Goal: Find specific fact

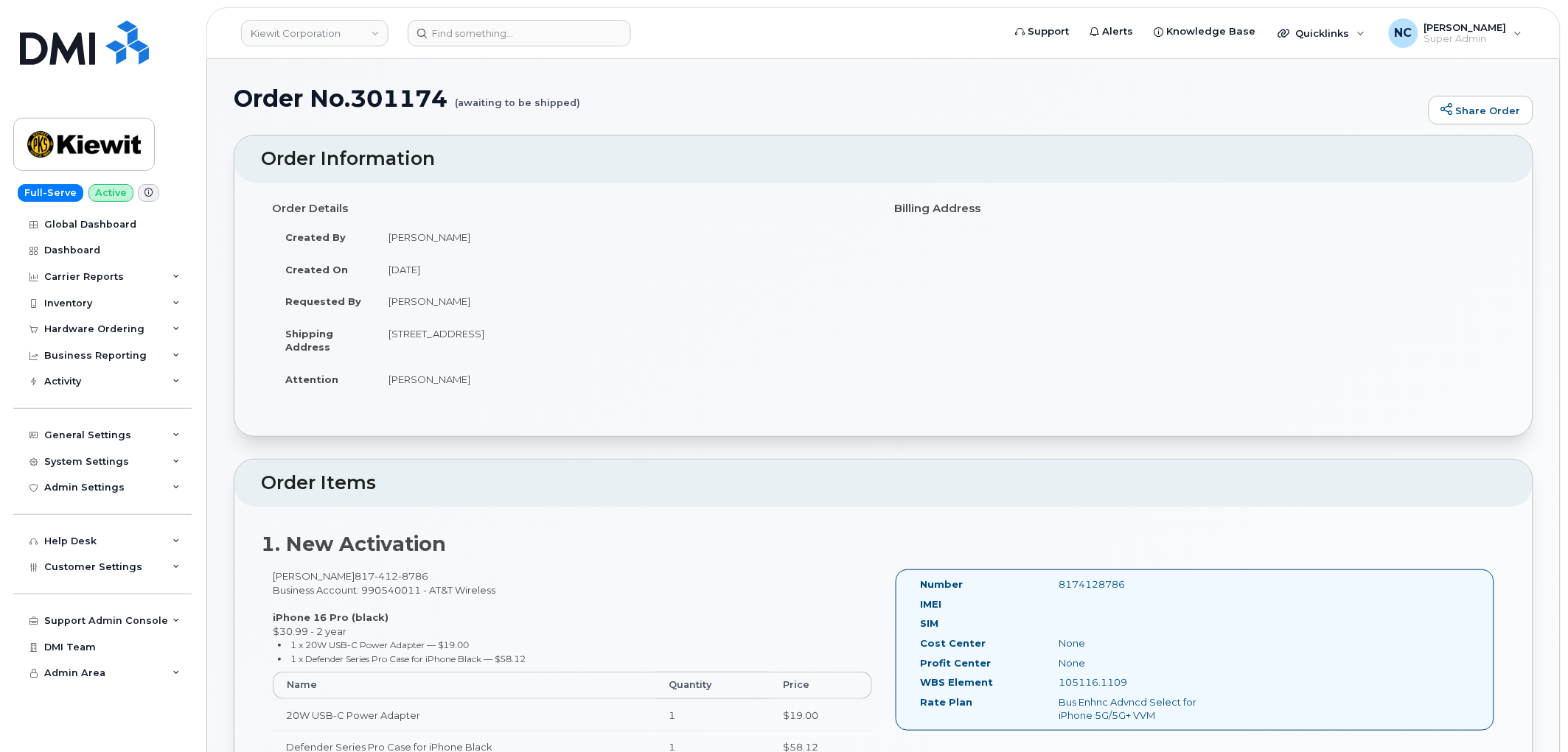
click at [478, 11] on header "[PERSON_NAME] Corporation Support Alerts Knowledge Base Quicklinks Suspend / Ca…" at bounding box center [883, 33] width 1354 height 52
click at [481, 17] on header "[PERSON_NAME] Corporation Support Alerts Knowledge Base Quicklinks Suspend / Ca…" at bounding box center [883, 33] width 1354 height 52
click at [482, 25] on input at bounding box center [520, 33] width 224 height 26
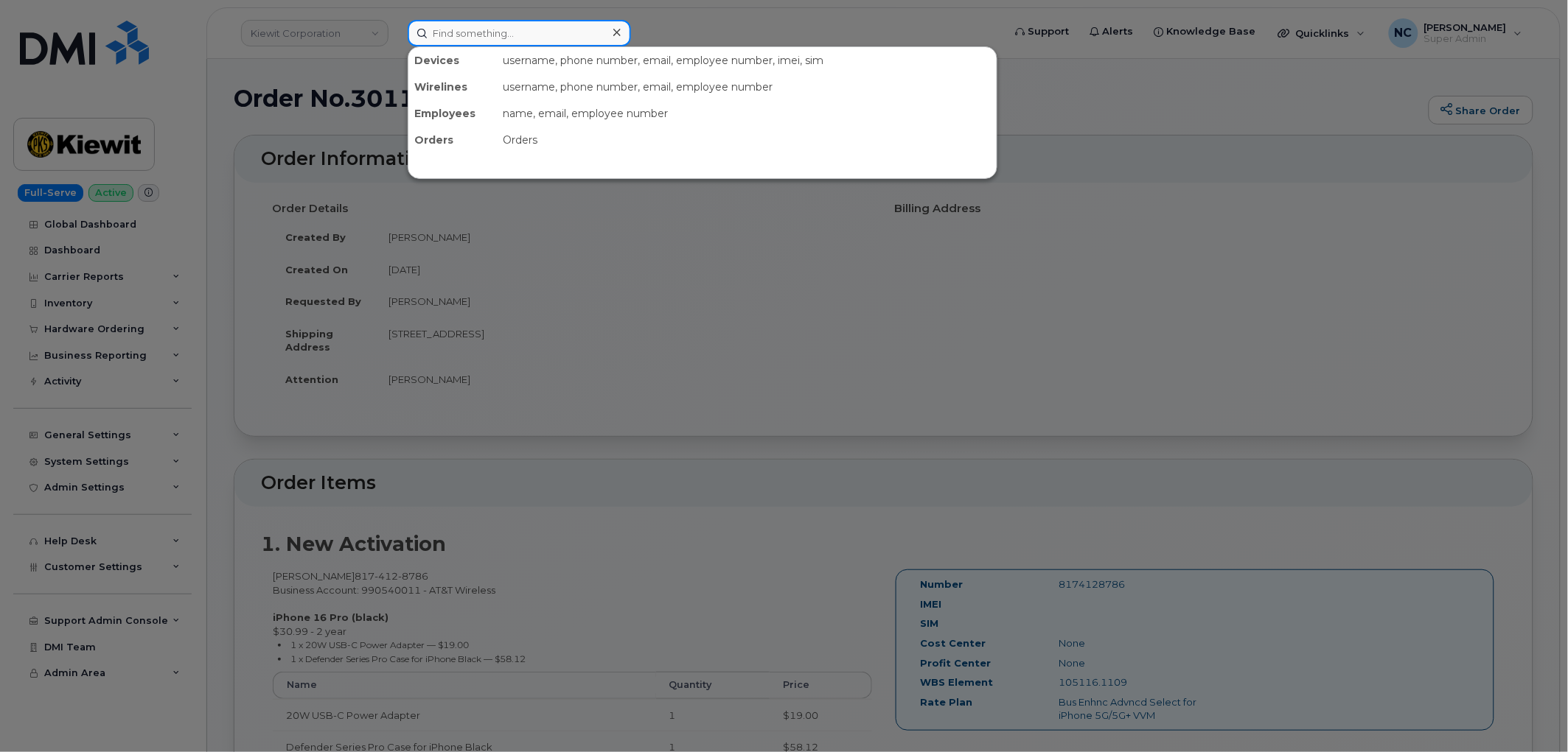
paste input "356899851444096"
type input "356899851444096"
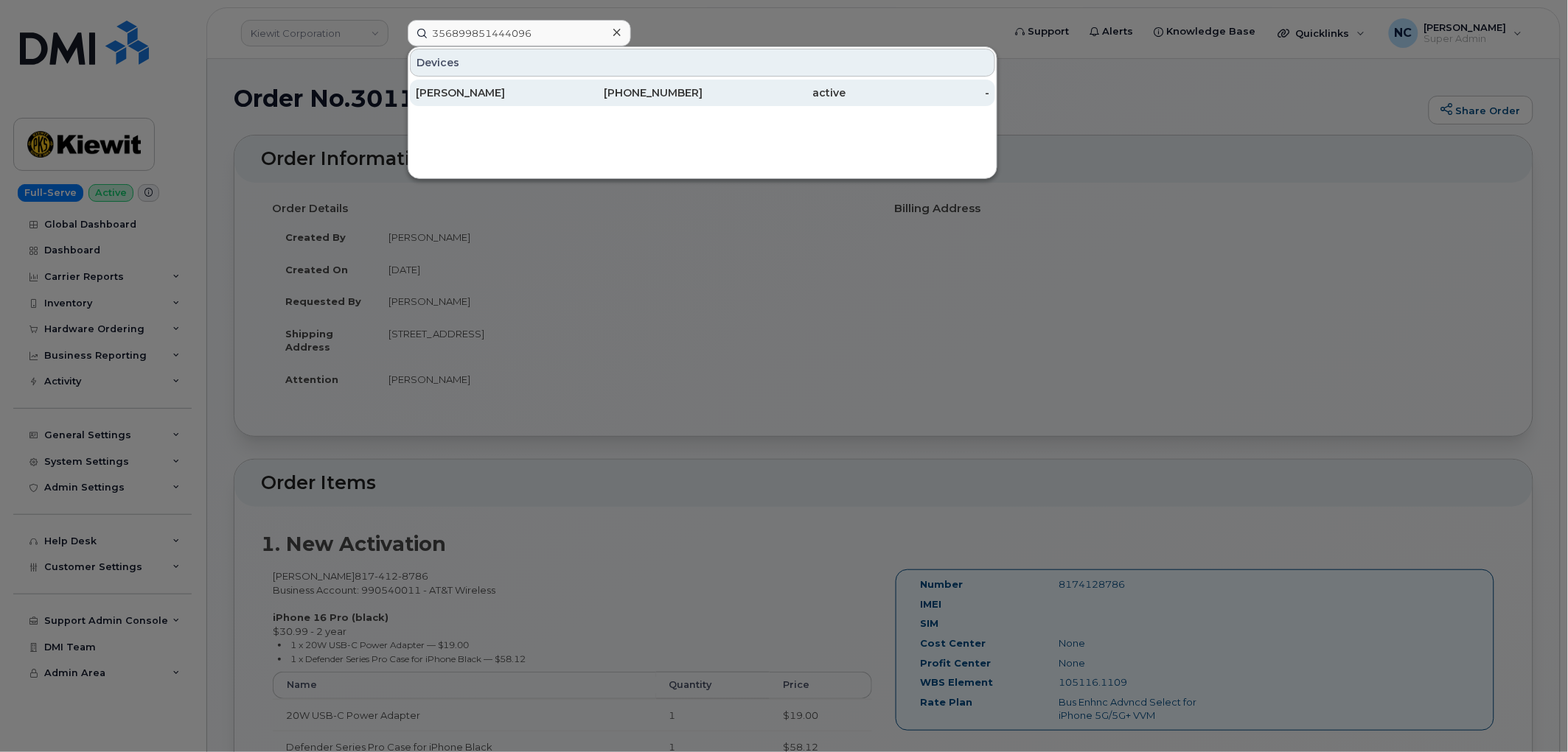
click at [497, 90] on div "[PERSON_NAME]" at bounding box center [488, 93] width 144 height 15
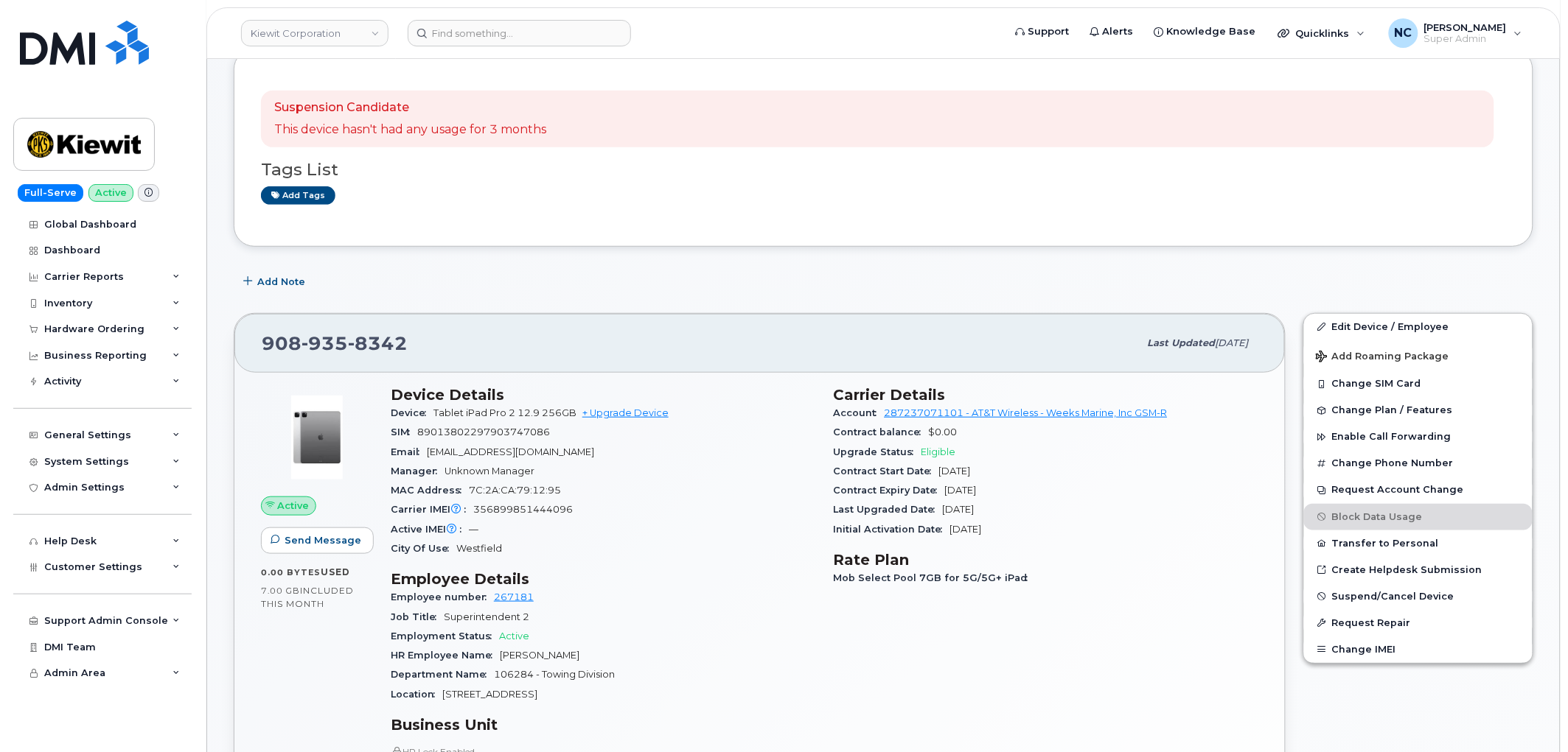
scroll to position [246, 0]
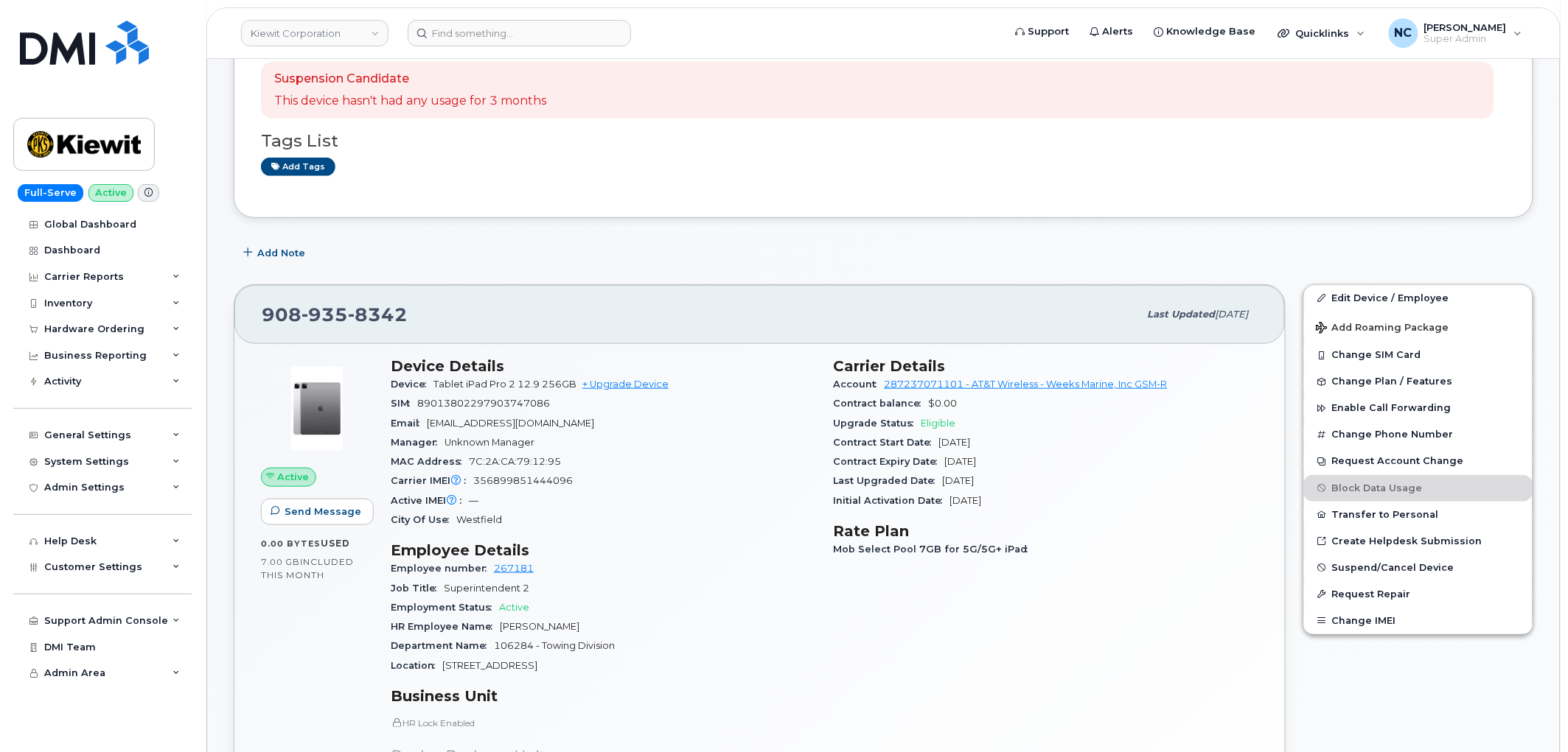
click at [438, 384] on span "Tablet iPad Pro 2 12.9 256GB" at bounding box center [505, 384] width 143 height 11
drag, startPoint x: 436, startPoint y: 384, endPoint x: 576, endPoint y: 384, distance: 140.0
click at [576, 384] on span "Tablet iPad Pro 2 12.9 256GB + Upgrade Device" at bounding box center [551, 384] width 235 height 11
copy span "Tablet iPad Pro 2 12.9 256GB"
drag, startPoint x: 593, startPoint y: 477, endPoint x: 467, endPoint y: 477, distance: 126.0
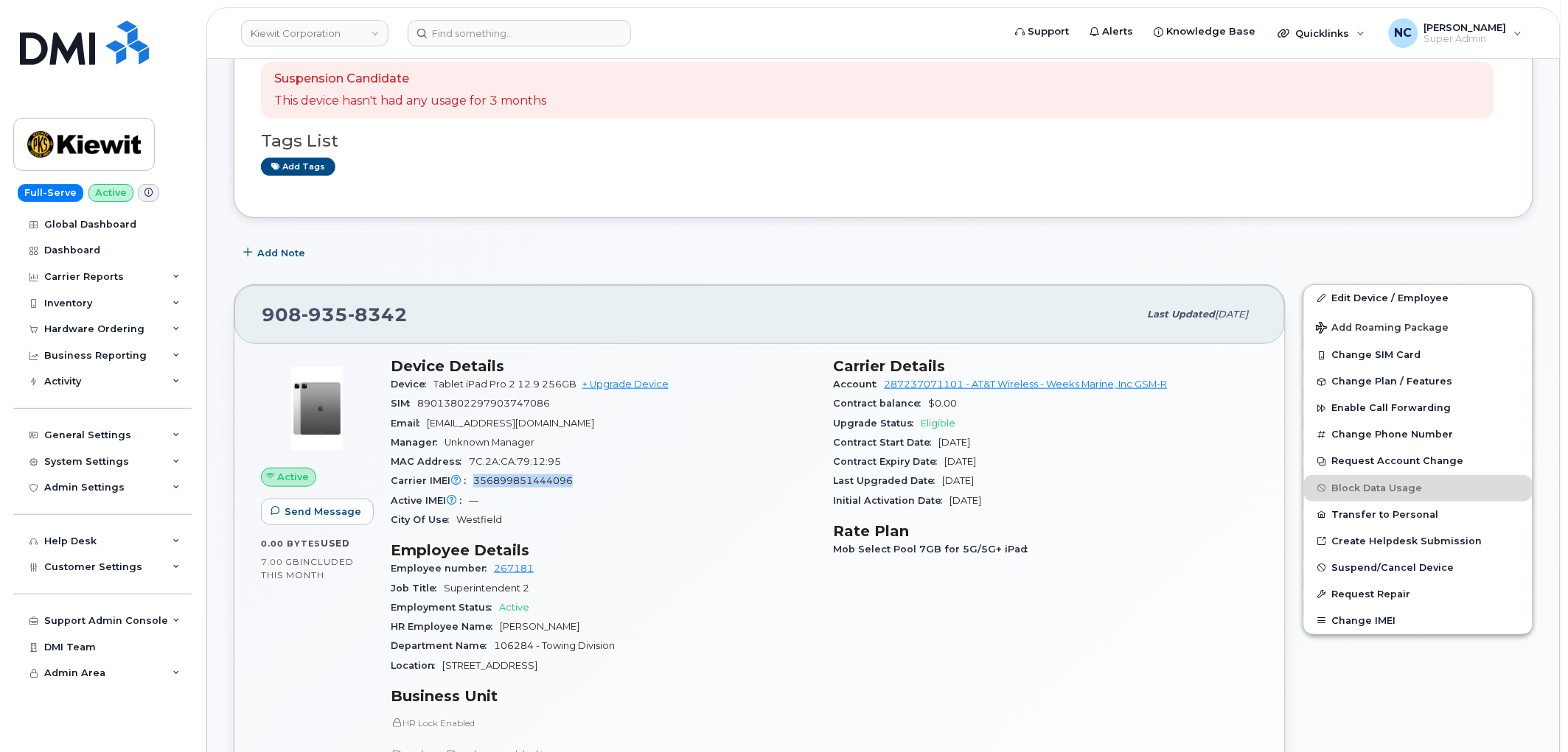
click at [467, 477] on div "Carrier IMEI Carrier IMEI is reported during the last billing cycle or change o…" at bounding box center [603, 481] width 425 height 19
drag, startPoint x: 403, startPoint y: 303, endPoint x: 259, endPoint y: 320, distance: 145.0
click at [259, 320] on div "[PHONE_NUMBER] Last updated [DATE]" at bounding box center [760, 315] width 1051 height 59
copy span "[PHONE_NUMBER]"
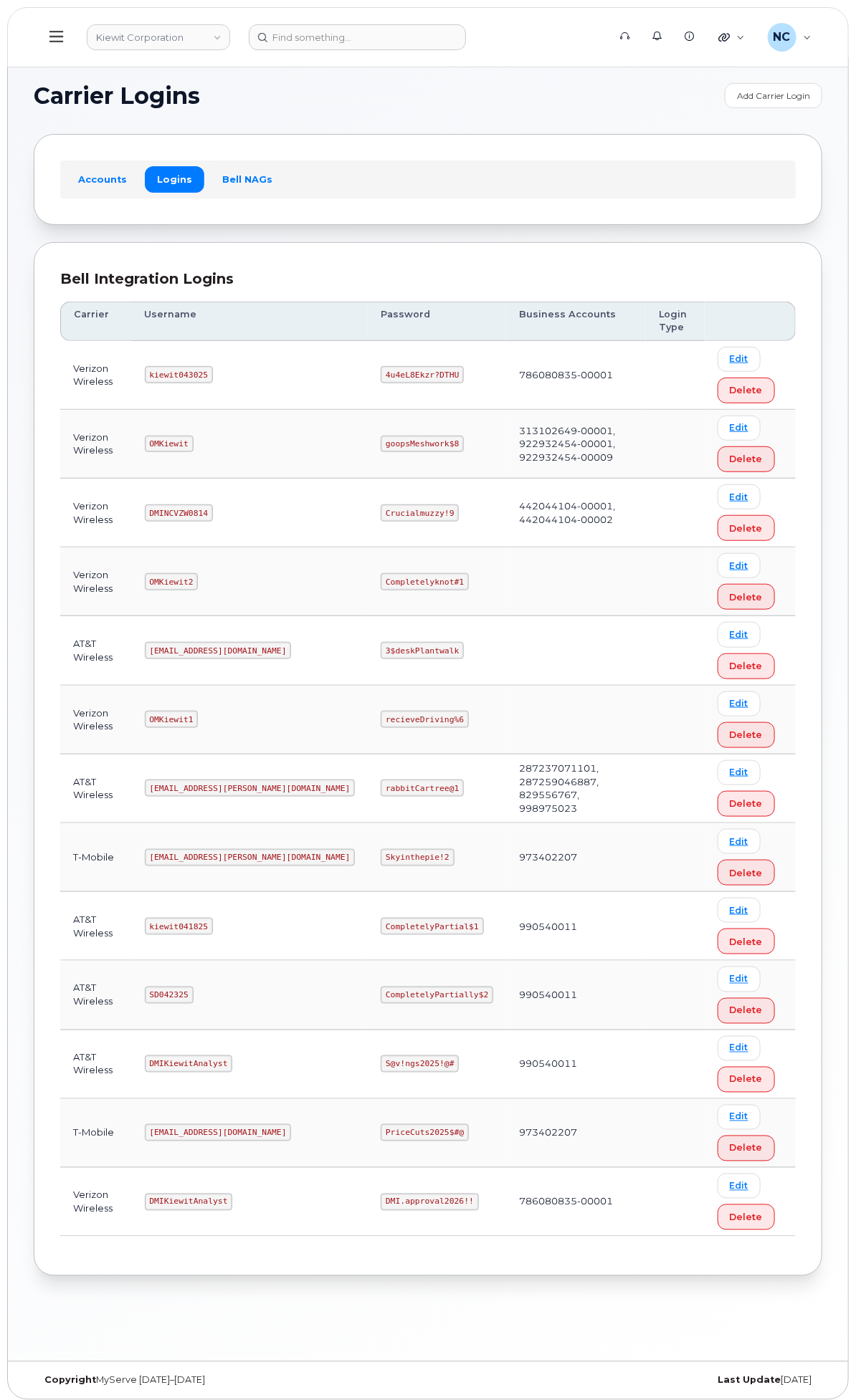
click at [506, 547] on td "Crucialmuzzy!9" at bounding box center [436, 513] width 138 height 69
drag, startPoint x: 431, startPoint y: 817, endPoint x: 326, endPoint y: 800, distance: 106.4
click at [324, 801] on td "ms-kiewit@dminc.com" at bounding box center [250, 789] width 237 height 69
copy code "ms-kiewit@dminc.com"
drag, startPoint x: 579, startPoint y: 814, endPoint x: 484, endPoint y: 808, distance: 95.2
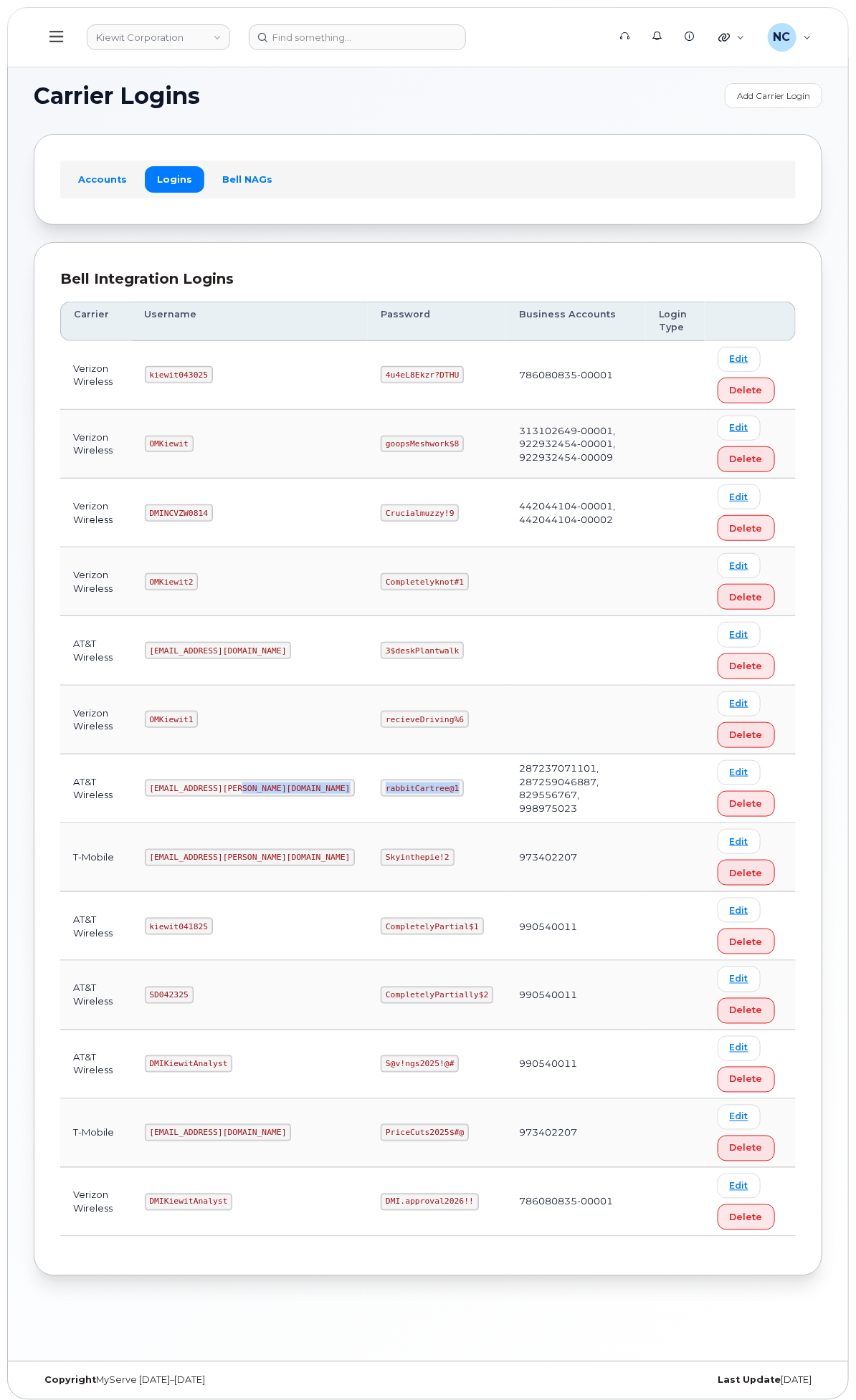
click at [484, 808] on tr "AT&T Wireless ms-kiewit@dminc.com rabbitCartree@1 287237071101, 287259046887, 8…" at bounding box center [428, 789] width 735 height 69
copy tr "rabbitCartree@1"
